Goal: Find contact information: Obtain details needed to contact an individual or organization

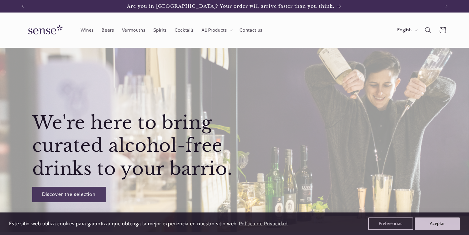
click at [53, 31] on img at bounding box center [44, 30] width 47 height 18
click at [247, 30] on span "Contact us" at bounding box center [250, 30] width 23 height 6
